Goal: Transaction & Acquisition: Purchase product/service

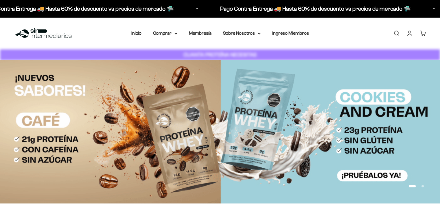
click at [161, 33] on summary "Comprar" at bounding box center [165, 33] width 24 height 8
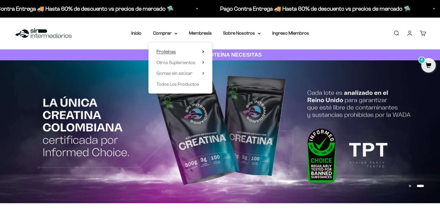
drag, startPoint x: 166, startPoint y: 52, endPoint x: 167, endPoint y: 49, distance: 3.0
click at [167, 49] on span "Proteínas" at bounding box center [165, 51] width 19 height 5
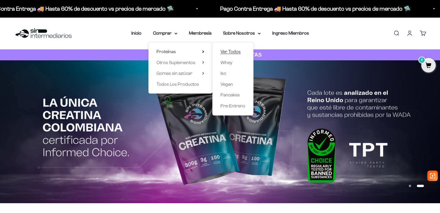
click at [231, 53] on span "Ver Todos" at bounding box center [230, 51] width 20 height 5
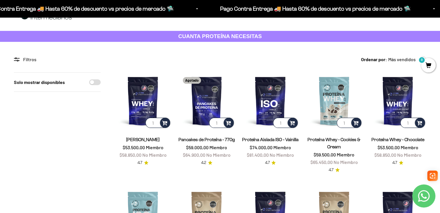
scroll to position [29, 0]
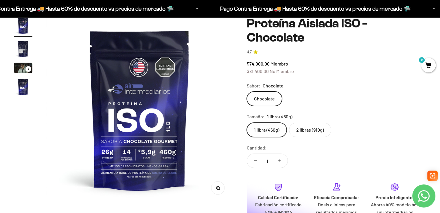
click at [24, 44] on img "Ir al artículo 2" at bounding box center [23, 49] width 18 height 18
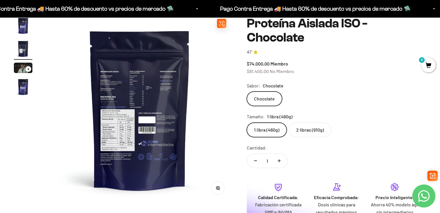
click at [132, 128] on img at bounding box center [139, 109] width 186 height 186
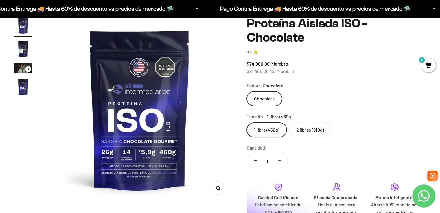
click at [264, 123] on label "1 libra (460g)" at bounding box center [267, 130] width 40 height 14
click at [247, 123] on input "1 libra (460g)" at bounding box center [246, 123] width 0 height 0
click at [228, 113] on img at bounding box center [139, 109] width 186 height 186
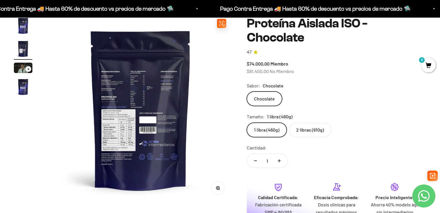
scroll to position [0, 193]
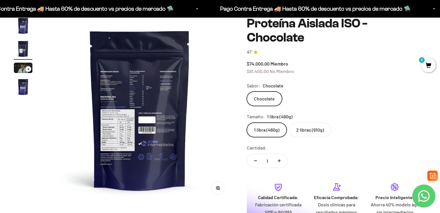
click at [314, 123] on label "2 libras (910g)" at bounding box center [310, 130] width 42 height 14
click at [247, 123] on input "2 libras (910g)" at bounding box center [246, 123] width 0 height 0
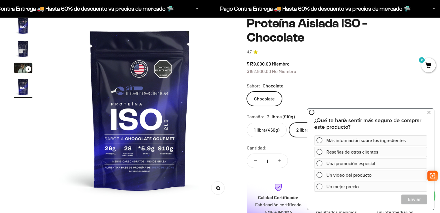
click at [393, 92] on div "Chocolate" at bounding box center [336, 99] width 179 height 14
click at [428, 113] on icon at bounding box center [428, 113] width 3 height 8
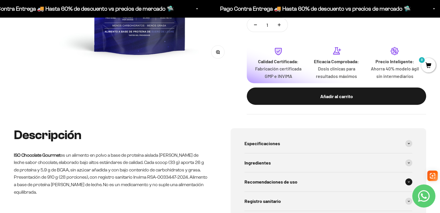
scroll to position [202, 0]
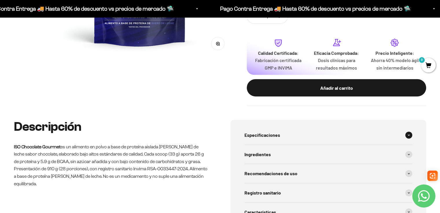
click at [348, 126] on div "Especificaciones" at bounding box center [328, 135] width 168 height 19
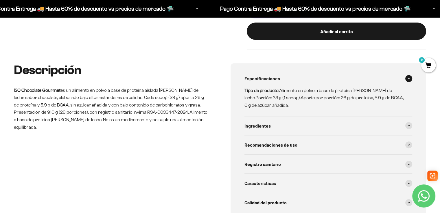
scroll to position [260, 0]
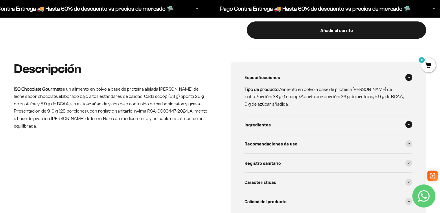
click at [359, 115] on div "Ingredientes" at bounding box center [328, 124] width 168 height 19
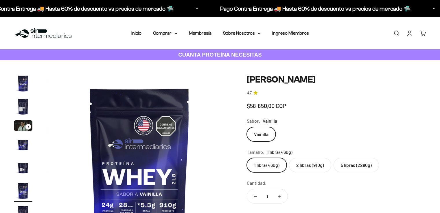
scroll to position [58, 0]
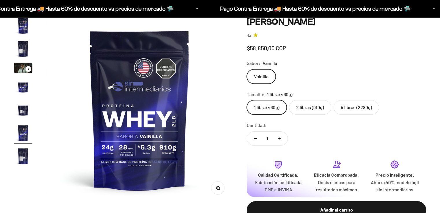
click at [348, 110] on label "5 libras (2280g)" at bounding box center [355, 107] width 45 height 14
click at [247, 100] on input "5 libras (2280g)" at bounding box center [246, 100] width 0 height 0
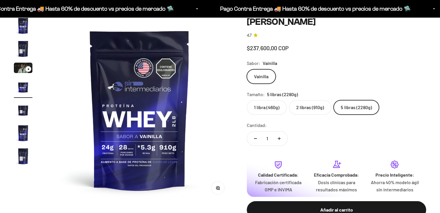
scroll to position [0, 580]
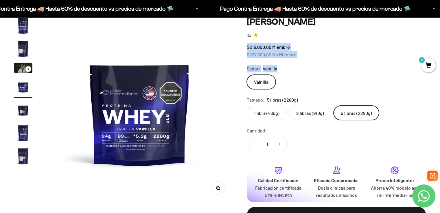
drag, startPoint x: 244, startPoint y: 54, endPoint x: 318, endPoint y: 62, distance: 74.9
click at [318, 62] on div "Zoom Ir al artículo 1 Ir al artículo 2 Ir al artículo 3 Ir al artículo 4 Ir al …" at bounding box center [220, 124] width 412 height 217
click at [333, 60] on safe-sticky "Proteína Whey - Vainilla 4.7 $216.000,00 Miembro $237.600,00 No Miembro Calidad…" at bounding box center [336, 124] width 179 height 217
click at [312, 116] on label "2 libras (910g)" at bounding box center [310, 113] width 42 height 14
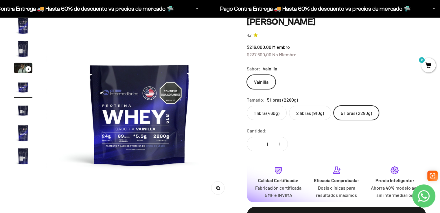
click at [247, 106] on input "2 libras (910g)" at bounding box center [246, 105] width 0 height 0
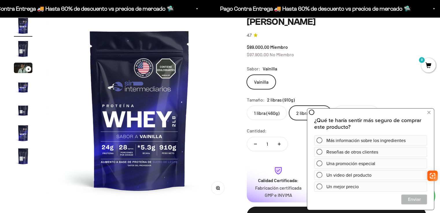
click at [329, 85] on div "Vainilla" at bounding box center [336, 82] width 179 height 14
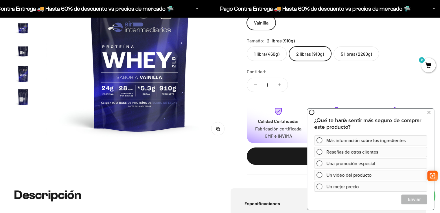
scroll to position [231, 0]
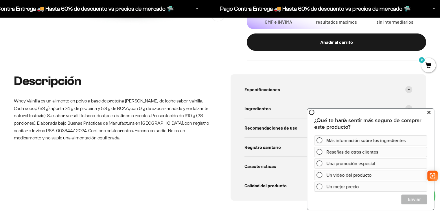
click at [429, 113] on icon at bounding box center [428, 113] width 3 height 8
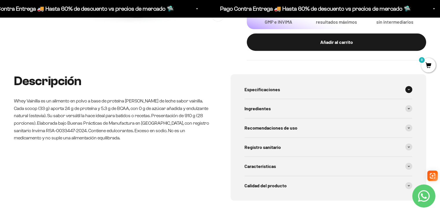
click at [403, 93] on div "Especificaciones" at bounding box center [328, 89] width 168 height 19
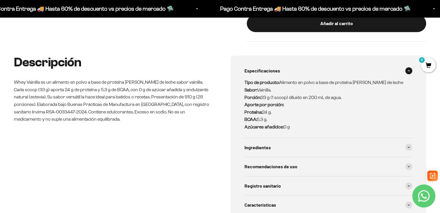
scroll to position [289, 0]
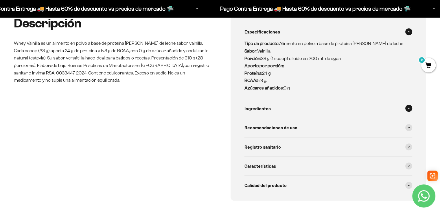
click at [294, 107] on div "Ingredientes" at bounding box center [328, 108] width 168 height 19
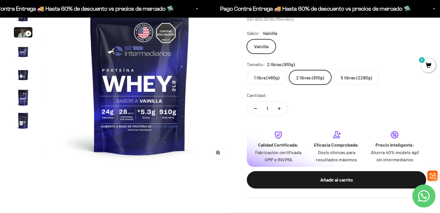
scroll to position [87, 0]
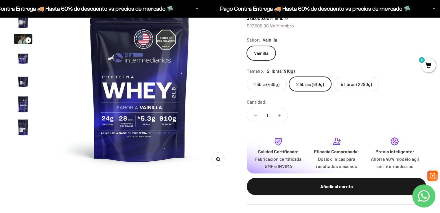
drag, startPoint x: 388, startPoint y: 49, endPoint x: 386, endPoint y: 43, distance: 6.7
click at [391, 48] on div "Vainilla" at bounding box center [336, 53] width 179 height 14
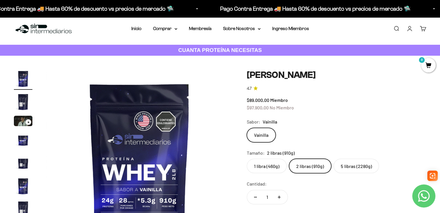
scroll to position [0, 0]
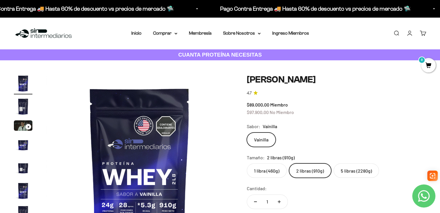
click at [17, 123] on img "Ir al artículo 3" at bounding box center [23, 126] width 18 height 10
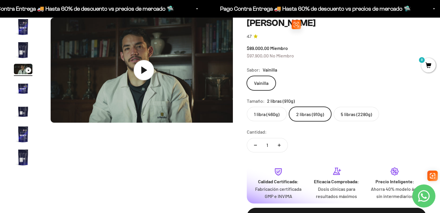
scroll to position [0, 387]
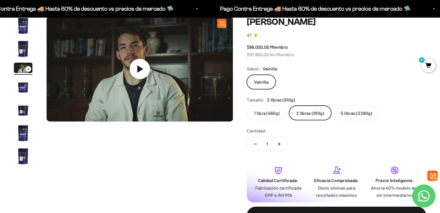
click at [143, 66] on icon at bounding box center [139, 69] width 20 height 20
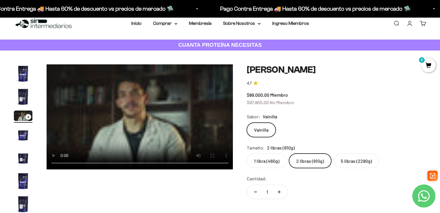
scroll to position [0, 0]
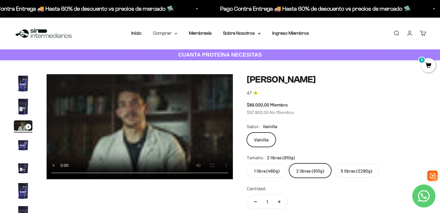
click at [160, 32] on summary "Comprar" at bounding box center [165, 33] width 24 height 8
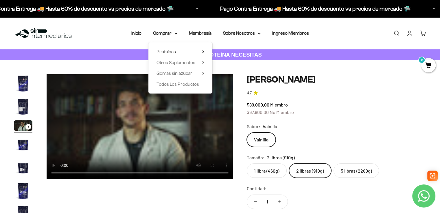
drag, startPoint x: 168, startPoint y: 52, endPoint x: 160, endPoint y: 51, distance: 7.9
click at [160, 51] on span "Proteínas" at bounding box center [165, 51] width 19 height 5
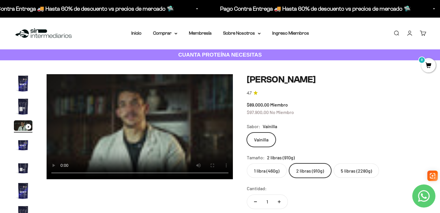
click at [118, 105] on video "Proteína Whey - Vainilla" at bounding box center [140, 126] width 186 height 105
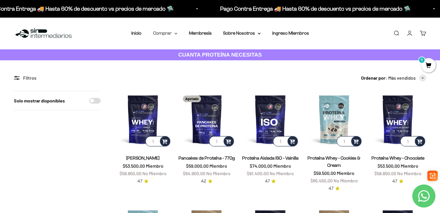
click at [171, 34] on summary "Comprar" at bounding box center [165, 33] width 24 height 8
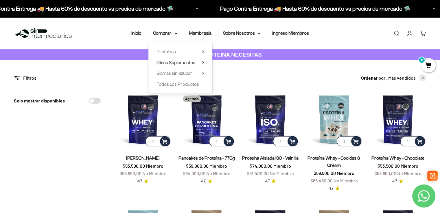
click at [172, 62] on span "Otros Suplementos" at bounding box center [175, 62] width 39 height 5
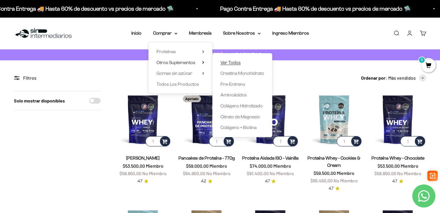
click at [232, 61] on span "Ver Todos" at bounding box center [230, 62] width 20 height 5
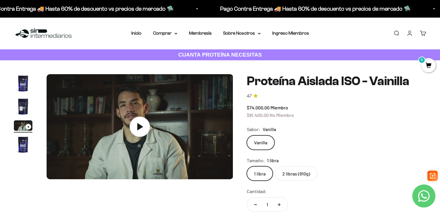
scroll to position [0, 387]
click at [139, 127] on icon at bounding box center [140, 126] width 6 height 7
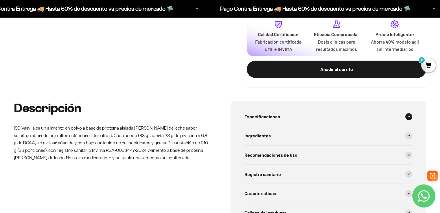
scroll to position [260, 0]
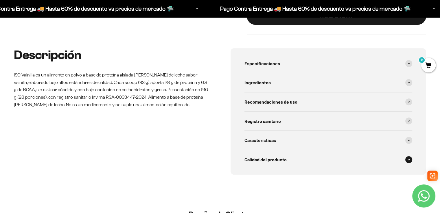
click at [284, 161] on span "Calidad del producto" at bounding box center [265, 160] width 42 height 8
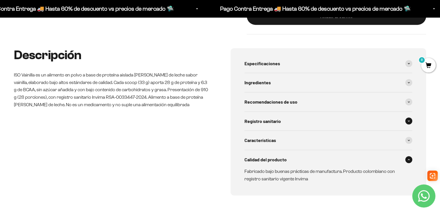
click at [294, 129] on div "Registro sanitario" at bounding box center [328, 121] width 168 height 19
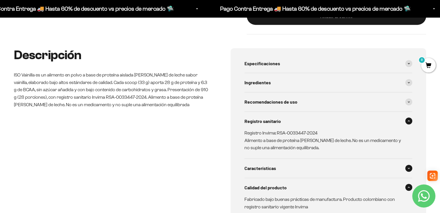
click at [290, 170] on div "Características" at bounding box center [328, 168] width 168 height 19
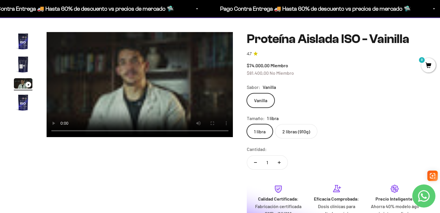
scroll to position [29, 0]
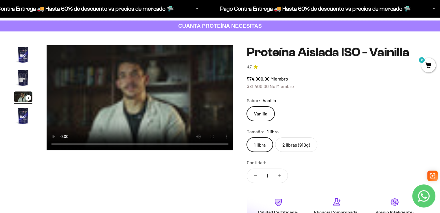
click at [281, 140] on label "2 libras (910g)" at bounding box center [296, 145] width 42 height 14
click at [247, 138] on input "2 libras (910g)" at bounding box center [246, 137] width 0 height 0
click at [21, 77] on img "Ir al artículo 2" at bounding box center [23, 77] width 18 height 18
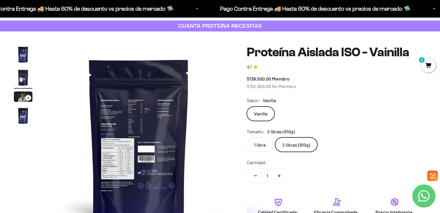
scroll to position [0, 193]
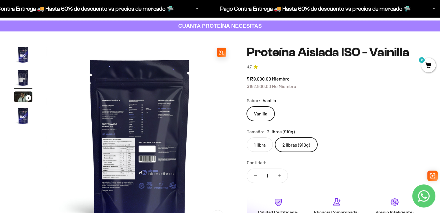
click at [89, 156] on img at bounding box center [139, 138] width 186 height 186
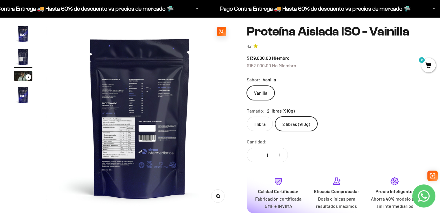
scroll to position [87, 0]
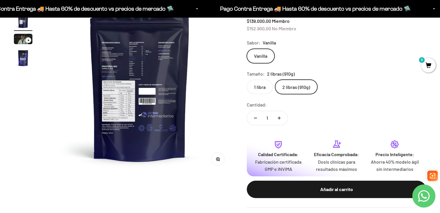
click at [222, 163] on button "Zoom" at bounding box center [217, 159] width 13 height 13
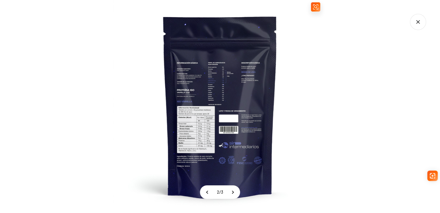
click at [192, 121] on img at bounding box center [219, 106] width 213 height 213
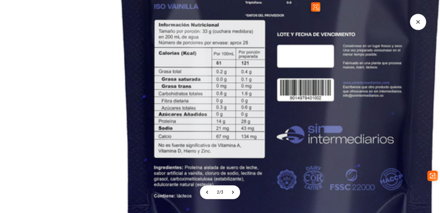
click at [219, 85] on img at bounding box center [281, 21] width 626 height 626
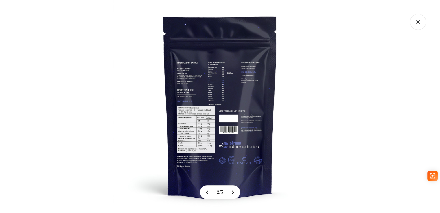
click at [411, 21] on icon "Cerrar galería" at bounding box center [417, 22] width 16 height 16
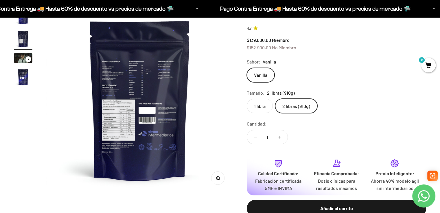
scroll to position [58, 0]
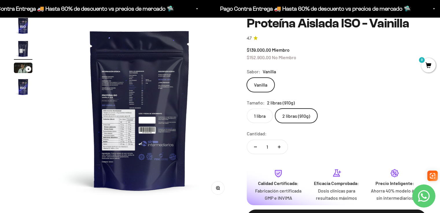
click at [255, 116] on label "1 libra" at bounding box center [260, 116] width 26 height 14
click at [247, 109] on input "1 libra" at bounding box center [246, 108] width 0 height 0
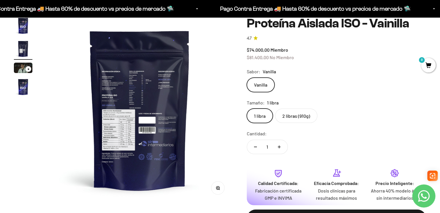
click at [294, 117] on label "2 libras (910g)" at bounding box center [296, 116] width 42 height 14
click at [247, 109] on input "2 libras (910g)" at bounding box center [246, 108] width 0 height 0
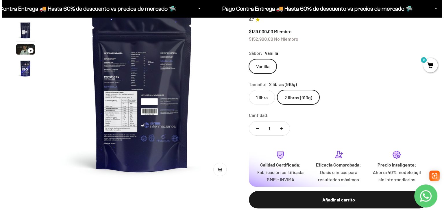
scroll to position [87, 0]
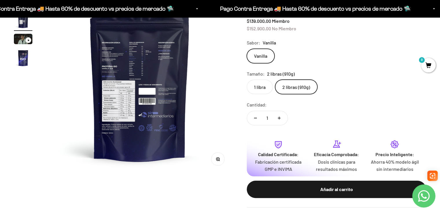
click at [307, 192] on div "Añadir al carrito" at bounding box center [336, 190] width 156 height 8
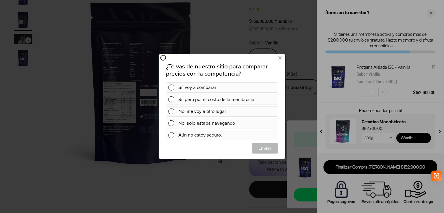
scroll to position [0, 0]
click at [278, 58] on button at bounding box center [280, 58] width 11 height 10
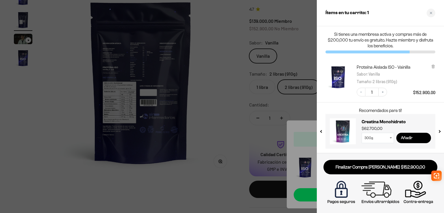
click at [418, 139] on input "Añadir" at bounding box center [413, 138] width 35 height 10
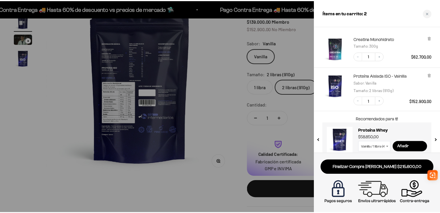
scroll to position [25, 0]
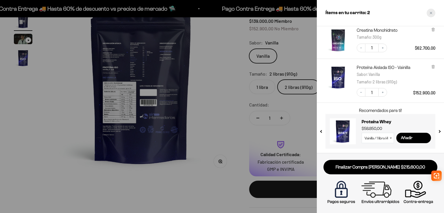
click at [431, 11] on div "Close cart" at bounding box center [431, 13] width 9 height 9
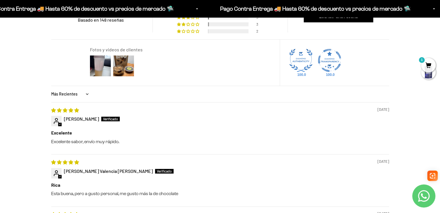
scroll to position [549, 0]
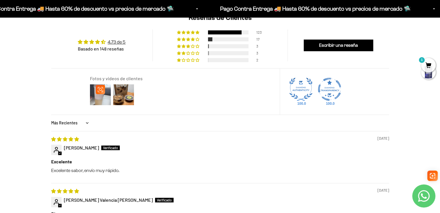
click at [109, 100] on img at bounding box center [100, 94] width 23 height 23
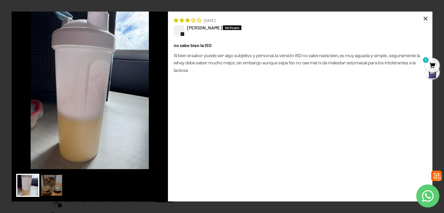
click at [423, 20] on div "×" at bounding box center [425, 19] width 14 height 14
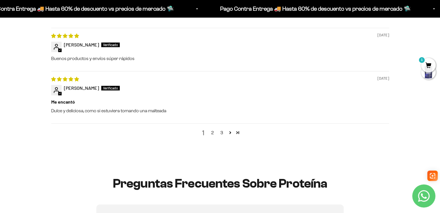
scroll to position [809, 0]
click at [214, 133] on link "2" at bounding box center [212, 132] width 9 height 7
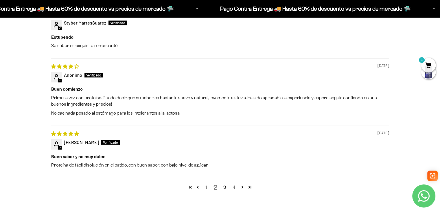
scroll to position [795, 0]
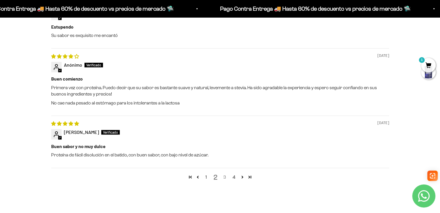
click at [225, 178] on link "3" at bounding box center [224, 177] width 9 height 7
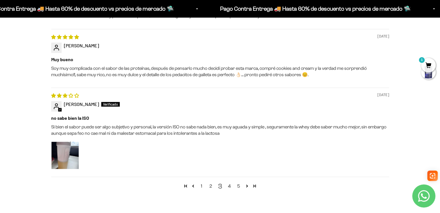
scroll to position [853, 0]
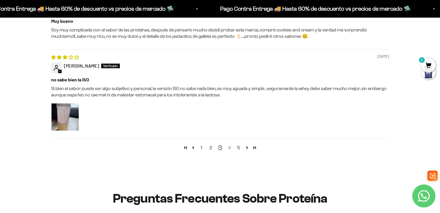
click at [227, 150] on link "4" at bounding box center [229, 147] width 9 height 7
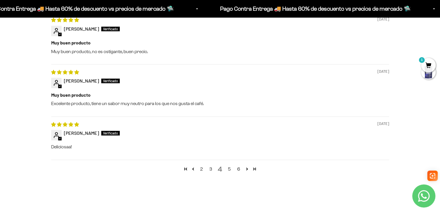
scroll to position [795, 0]
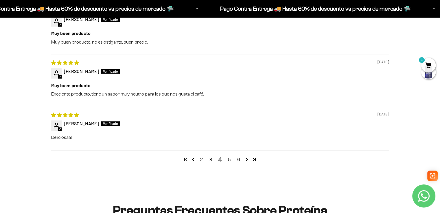
click at [228, 160] on link "5" at bounding box center [229, 159] width 9 height 7
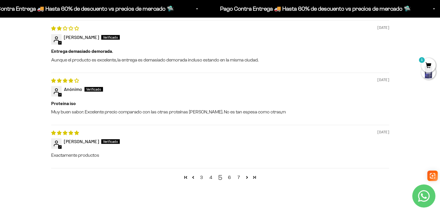
scroll to position [824, 0]
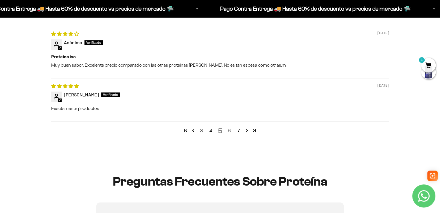
click at [228, 133] on link "6" at bounding box center [229, 130] width 9 height 7
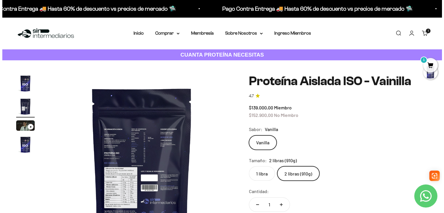
scroll to position [0, 0]
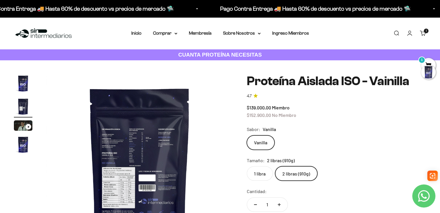
click at [431, 66] on div at bounding box center [428, 72] width 14 height 14
click at [429, 62] on span "1" at bounding box center [428, 65] width 14 height 14
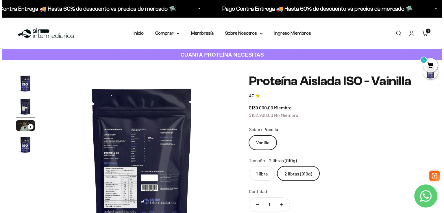
scroll to position [0, 196]
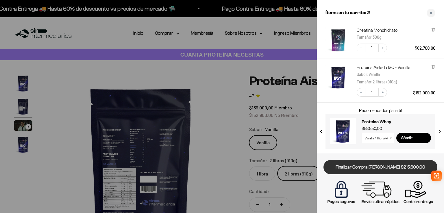
click at [364, 168] on link "Finalizar Compra [PERSON_NAME] $215.600,00" at bounding box center [380, 167] width 114 height 15
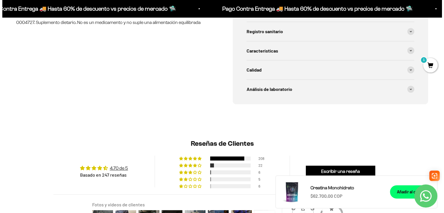
scroll to position [376, 0]
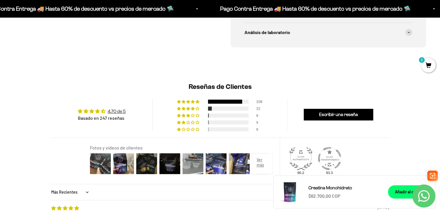
click at [426, 68] on span "1" at bounding box center [428, 65] width 14 height 14
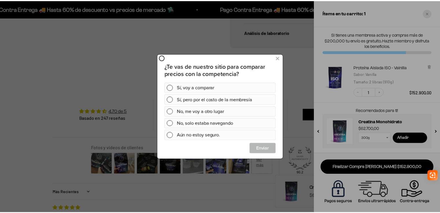
scroll to position [0, 0]
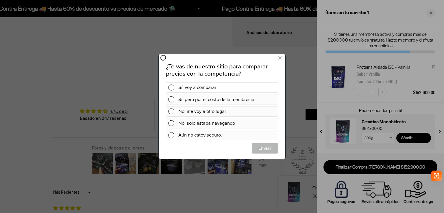
click at [182, 88] on div "Sí, voy a comparar" at bounding box center [226, 87] width 97 height 10
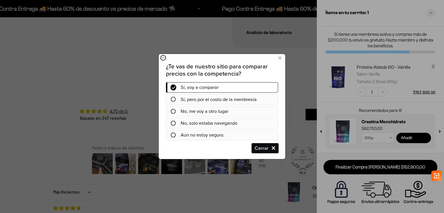
click at [262, 149] on span "Cerrar" at bounding box center [265, 148] width 26 height 10
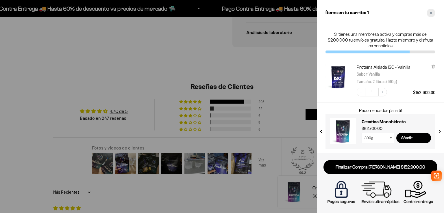
click at [430, 16] on div "Close cart" at bounding box center [431, 13] width 9 height 9
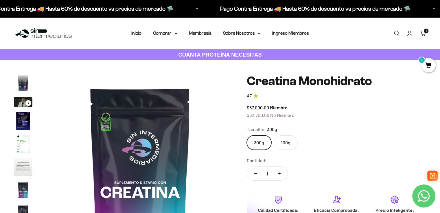
click at [425, 31] on cart-count "1 artículo 1" at bounding box center [425, 31] width 5 height 5
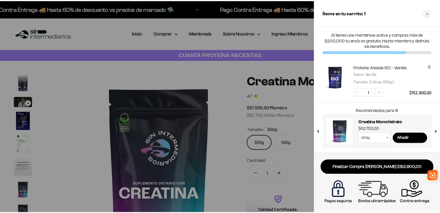
scroll to position [0, 1566]
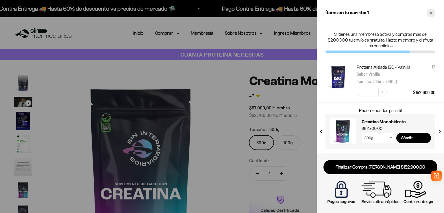
click at [433, 15] on div "Close cart" at bounding box center [431, 13] width 9 height 9
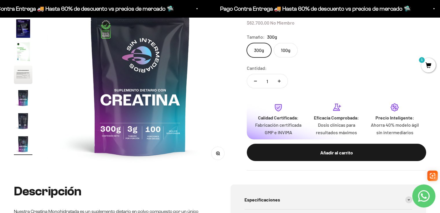
scroll to position [116, 0]
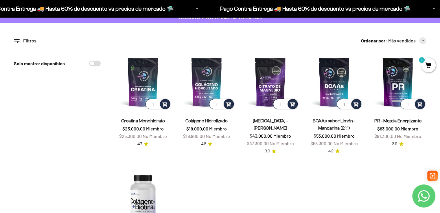
scroll to position [29, 0]
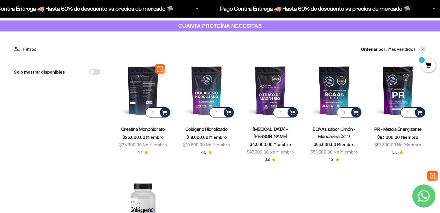
click at [147, 93] on img at bounding box center [142, 90] width 57 height 57
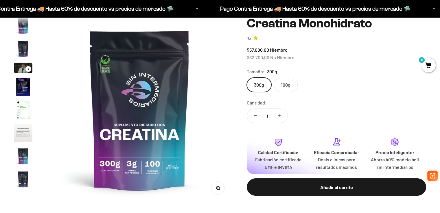
scroll to position [24, 0]
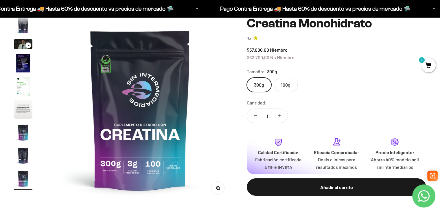
click at [284, 85] on label "100g" at bounding box center [285, 85] width 24 height 14
click at [247, 78] on input "100g" at bounding box center [246, 77] width 0 height 0
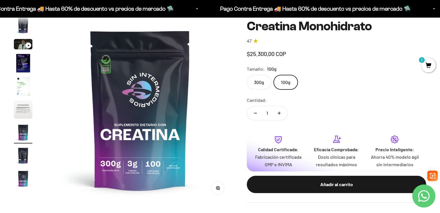
scroll to position [0, 1160]
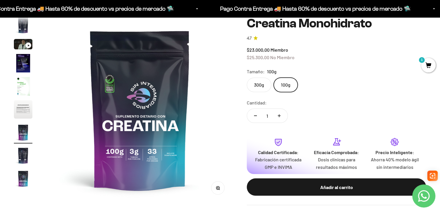
click at [258, 85] on label "300g" at bounding box center [259, 85] width 25 height 14
click at [247, 78] on input "300g" at bounding box center [246, 77] width 0 height 0
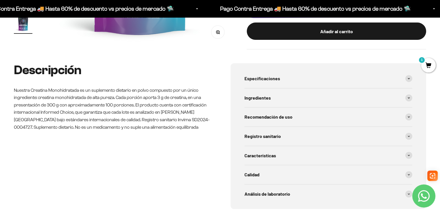
scroll to position [231, 0]
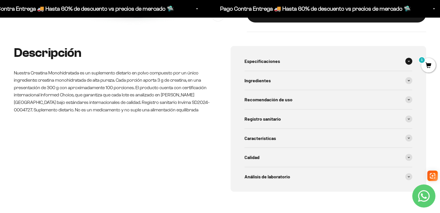
click at [306, 57] on div "Especificaciones" at bounding box center [328, 61] width 168 height 19
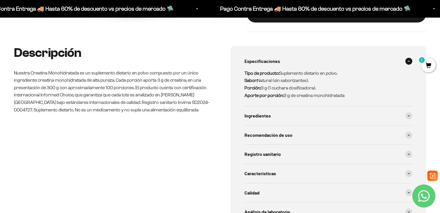
click at [307, 55] on div "Especificaciones" at bounding box center [328, 61] width 168 height 19
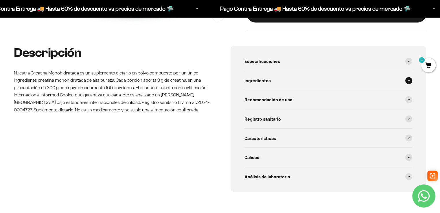
click at [281, 76] on div "Ingredientes" at bounding box center [328, 80] width 168 height 19
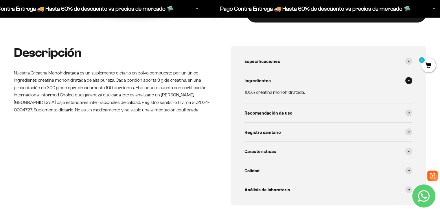
click at [281, 76] on div "Ingredientes" at bounding box center [328, 80] width 168 height 19
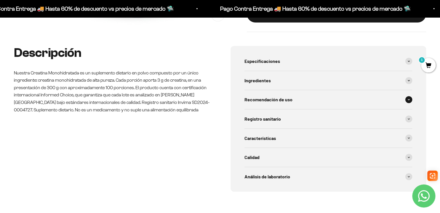
click at [271, 102] on span "Recomendación de uso" at bounding box center [268, 100] width 48 height 8
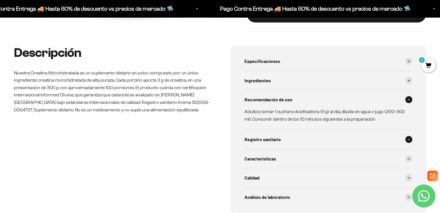
click at [293, 134] on div "Registro sanitario" at bounding box center [328, 139] width 168 height 19
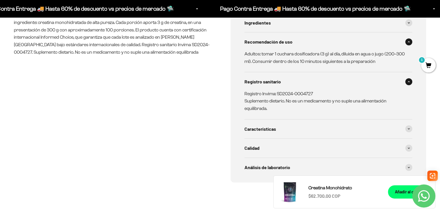
click at [293, 134] on div "Características" at bounding box center [328, 129] width 168 height 19
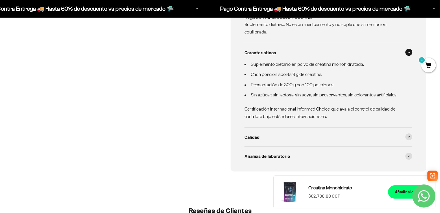
scroll to position [376, 0]
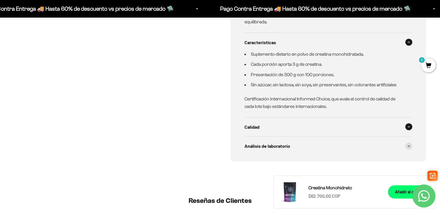
click at [304, 125] on div "Calidad" at bounding box center [328, 127] width 168 height 19
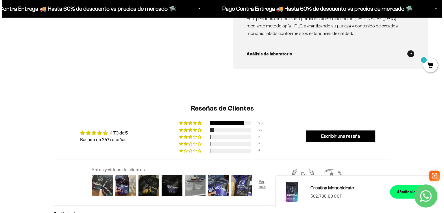
scroll to position [549, 0]
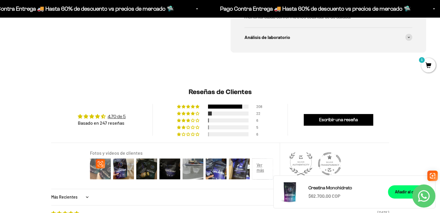
click at [103, 176] on img at bounding box center [100, 168] width 23 height 23
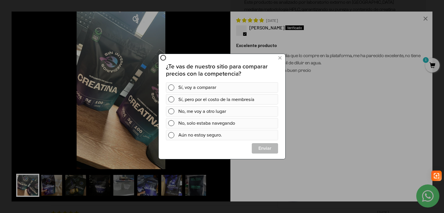
scroll to position [0, 0]
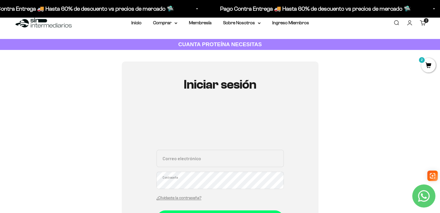
scroll to position [29, 0]
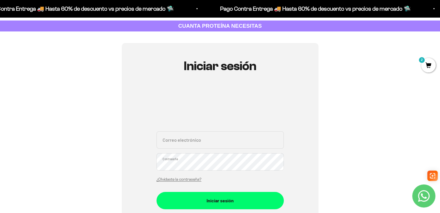
click at [184, 139] on input "Correo electrónico" at bounding box center [219, 139] width 127 height 17
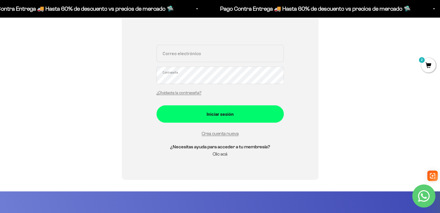
scroll to position [0, 0]
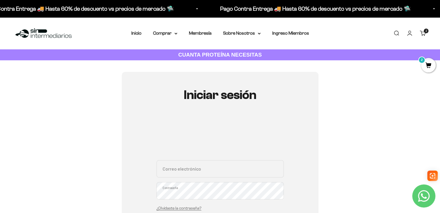
click at [353, 100] on div "Iniciar sesión Correo electrónico Contraseña ¿Olvidaste la contraseña? Iniciar …" at bounding box center [220, 184] width 412 height 224
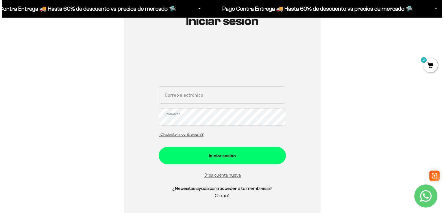
scroll to position [87, 0]
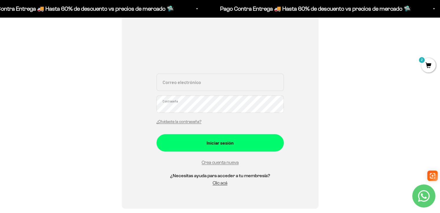
click at [429, 64] on span "2" at bounding box center [428, 65] width 14 height 14
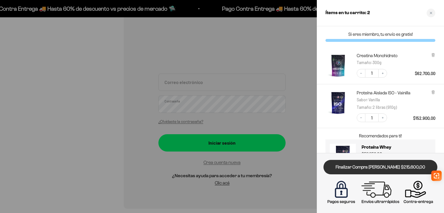
click at [364, 171] on link "Finalizar Compra [PERSON_NAME] $215.600,00" at bounding box center [380, 167] width 114 height 15
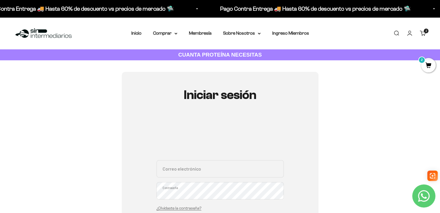
scroll to position [29, 0]
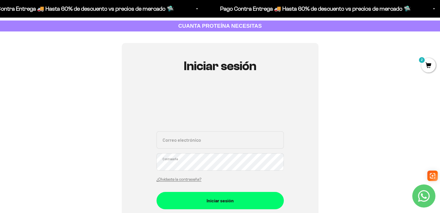
click at [196, 144] on input "Correo electrónico" at bounding box center [219, 139] width 127 height 17
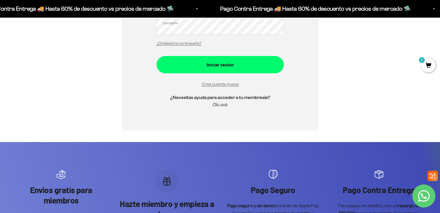
scroll to position [260, 0]
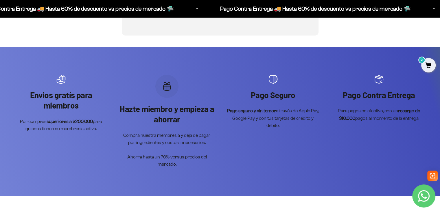
click at [52, 87] on div "Envios gratís para miembros Por compras superiores a $200,000 para quienes tien…" at bounding box center [61, 104] width 94 height 58
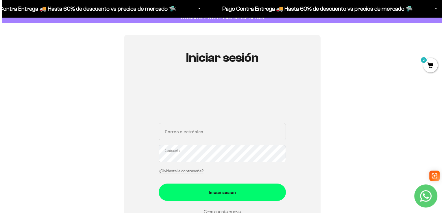
scroll to position [0, 0]
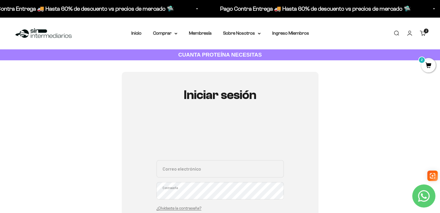
click at [422, 31] on link "Carrito 2 artículos 2" at bounding box center [422, 33] width 6 height 6
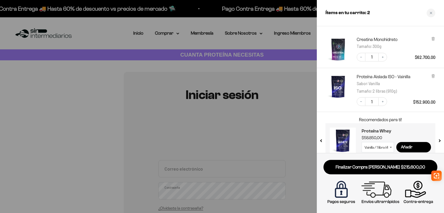
scroll to position [25, 0]
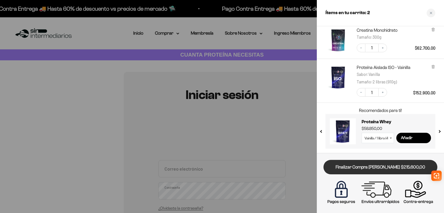
click at [366, 171] on link "Finalizar Compra Segura $215.600,00" at bounding box center [380, 167] width 114 height 15
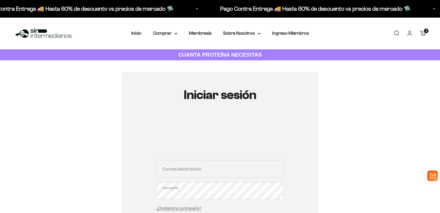
click at [220, 165] on input "Correo electrónico" at bounding box center [219, 168] width 127 height 17
type input "fer"
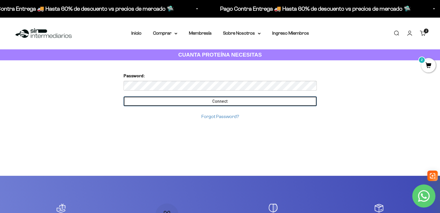
click at [195, 99] on input "Connect" at bounding box center [219, 102] width 193 height 10
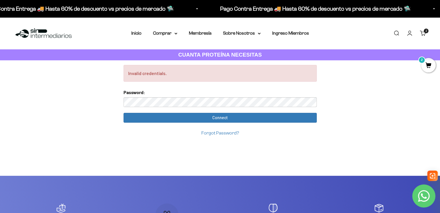
click at [204, 57] on strong "CUANTA PROTEÍNA NECESITAS" at bounding box center [220, 55] width 84 height 6
click at [411, 34] on link "Iniciar sesión" at bounding box center [409, 33] width 6 height 6
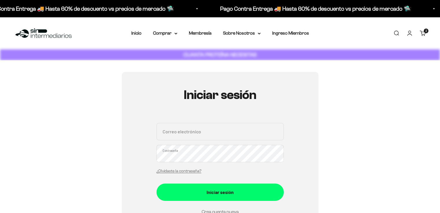
click at [412, 32] on link "Cuenta" at bounding box center [409, 33] width 6 height 6
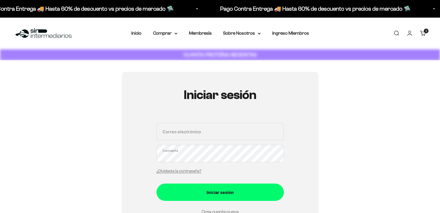
type input "[EMAIL_ADDRESS][DOMAIN_NAME]"
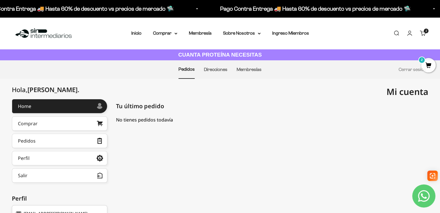
click at [426, 73] on nav "Pedidos Direcciones Membresías Cerrar sesión" at bounding box center [220, 69] width 440 height 18
click at [427, 67] on span "2" at bounding box center [428, 65] width 14 height 14
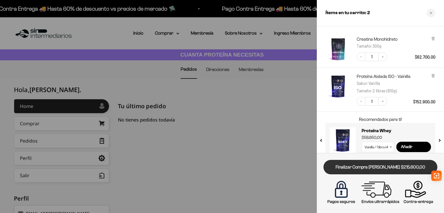
scroll to position [25, 0]
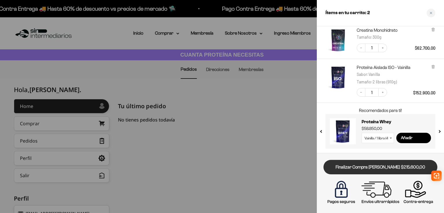
click at [361, 168] on link "Finalizar Compra [PERSON_NAME] $215.600,00" at bounding box center [380, 167] width 114 height 15
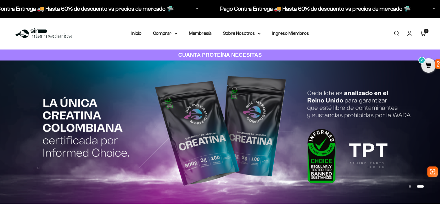
drag, startPoint x: 384, startPoint y: 120, endPoint x: 388, endPoint y: 121, distance: 4.9
click at [384, 120] on img at bounding box center [220, 131] width 440 height 143
